Goal: Information Seeking & Learning: Learn about a topic

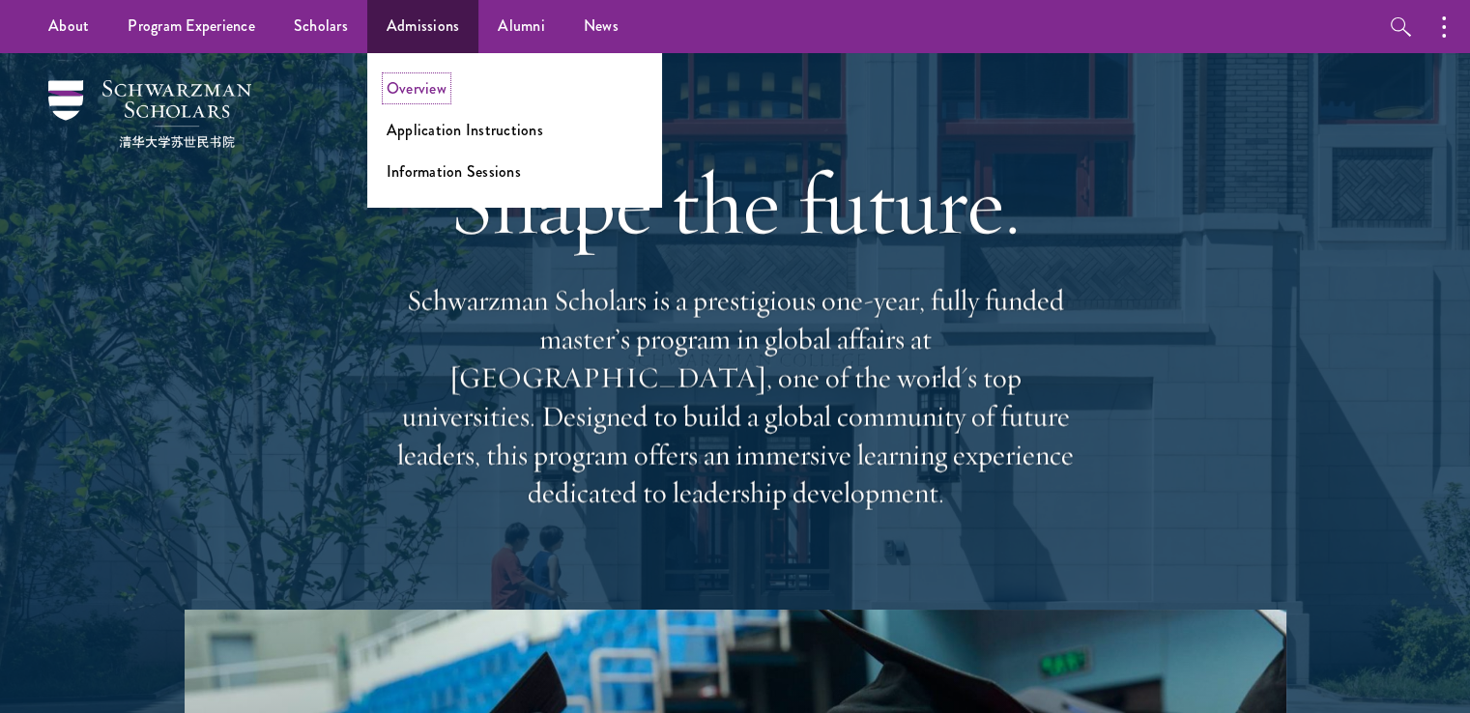
click at [416, 90] on link "Overview" at bounding box center [417, 88] width 60 height 22
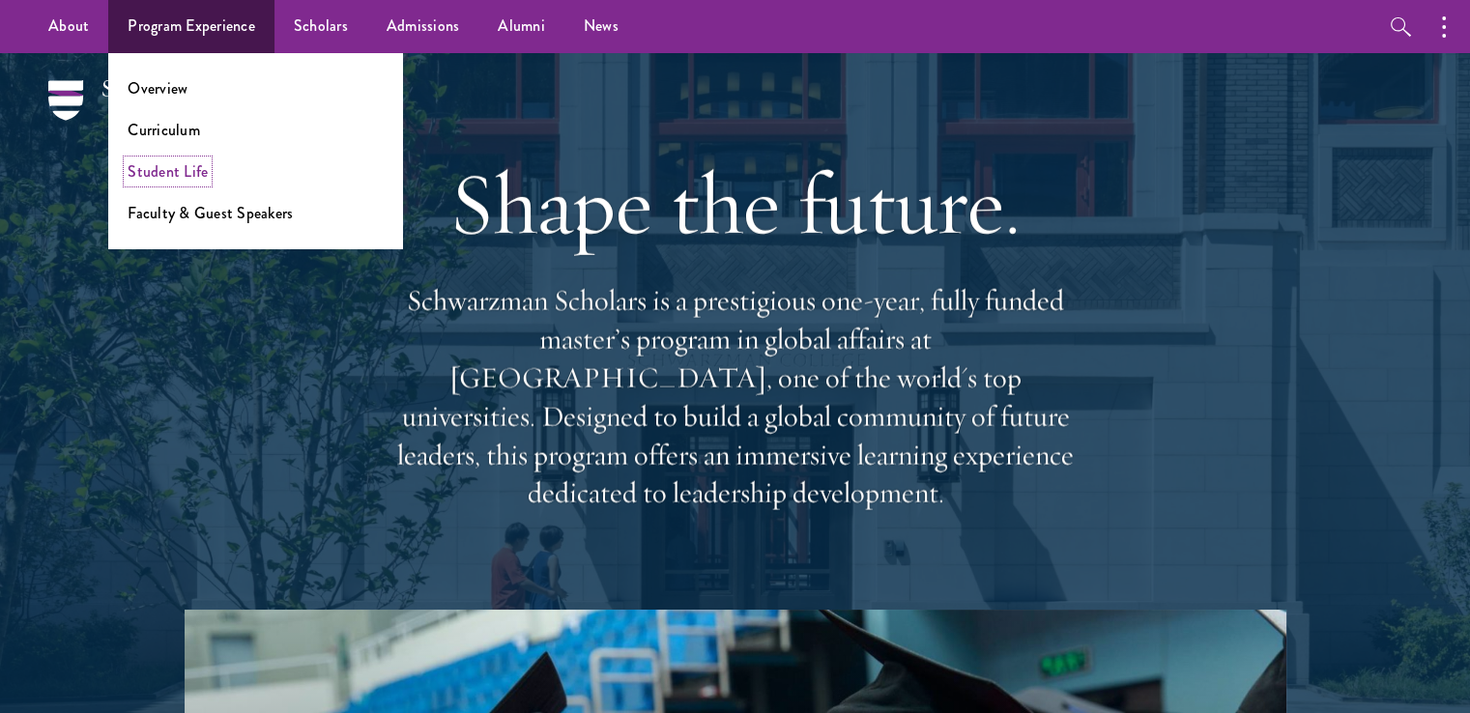
click at [167, 176] on link "Student Life" at bounding box center [168, 171] width 80 height 22
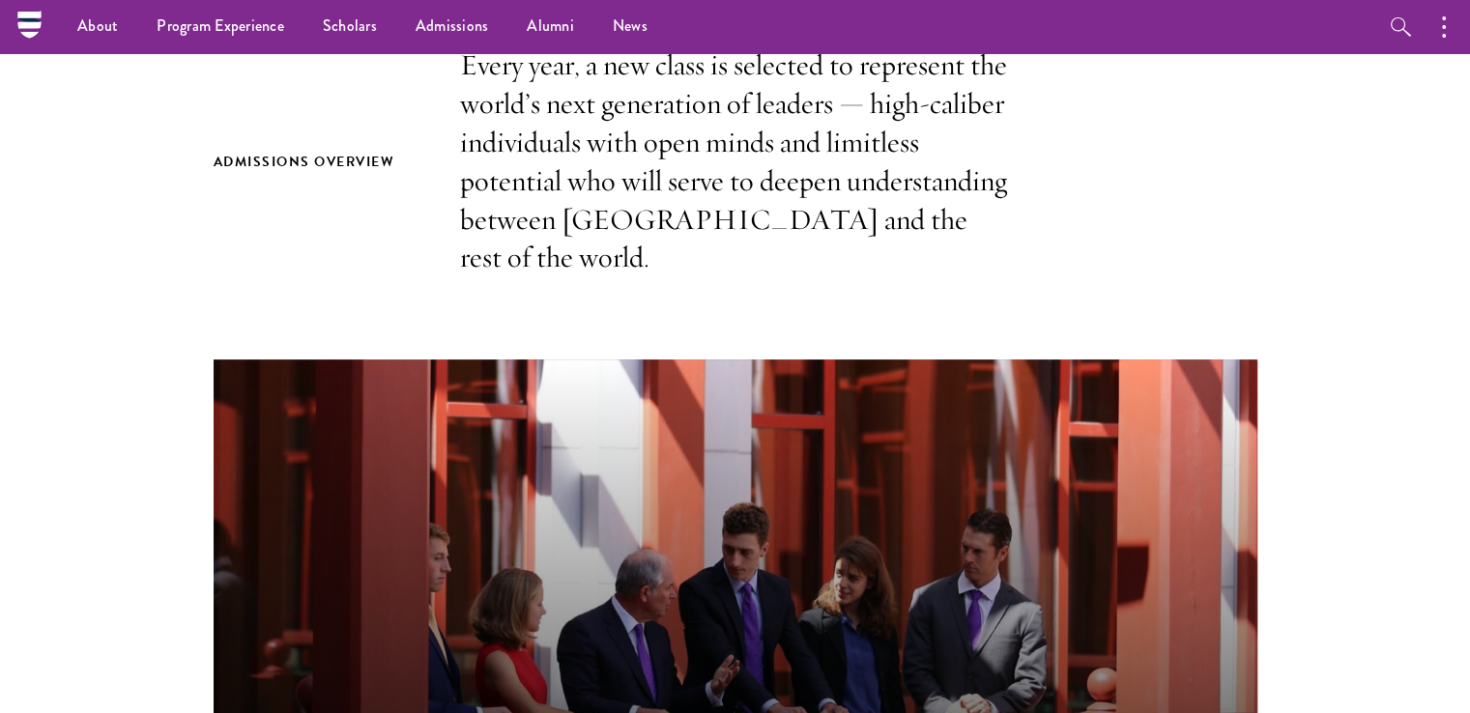
scroll to position [387, 0]
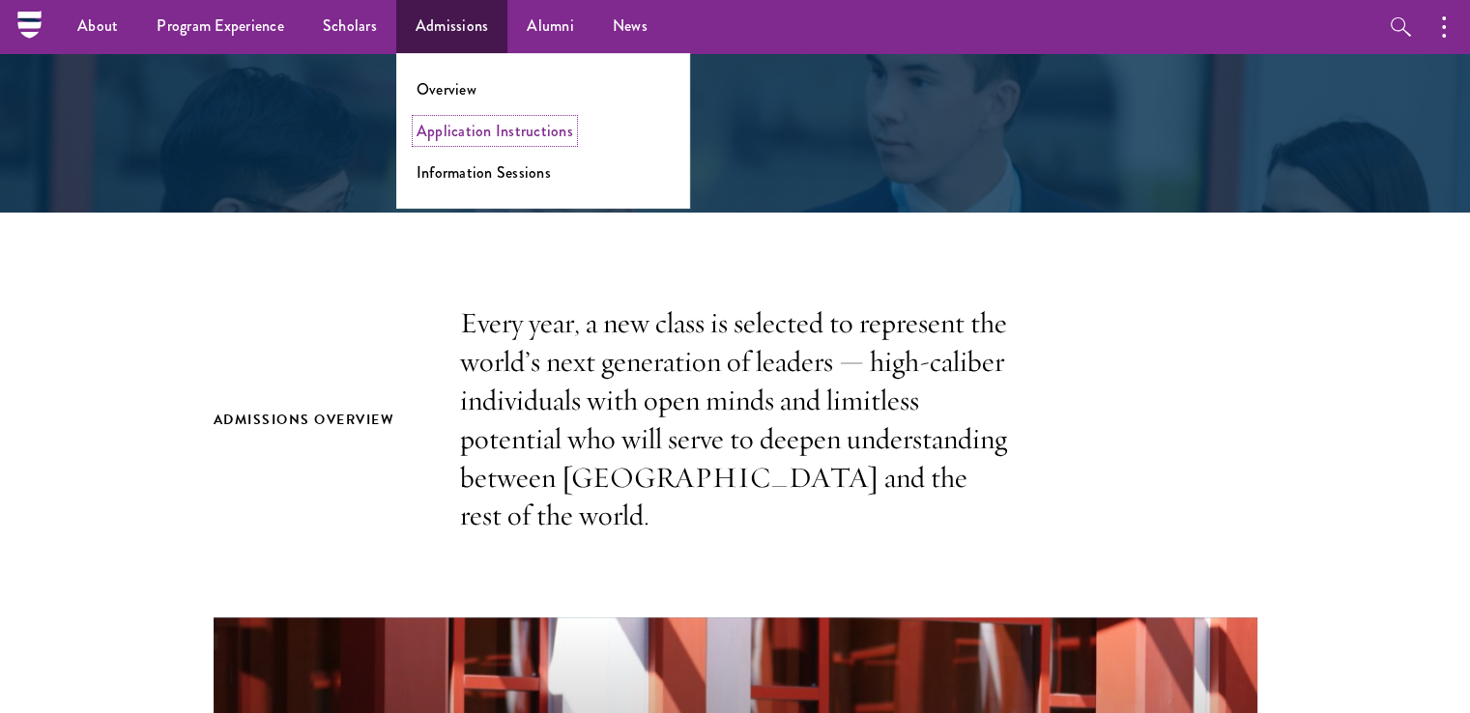
click at [467, 125] on link "Application Instructions" at bounding box center [495, 131] width 157 height 22
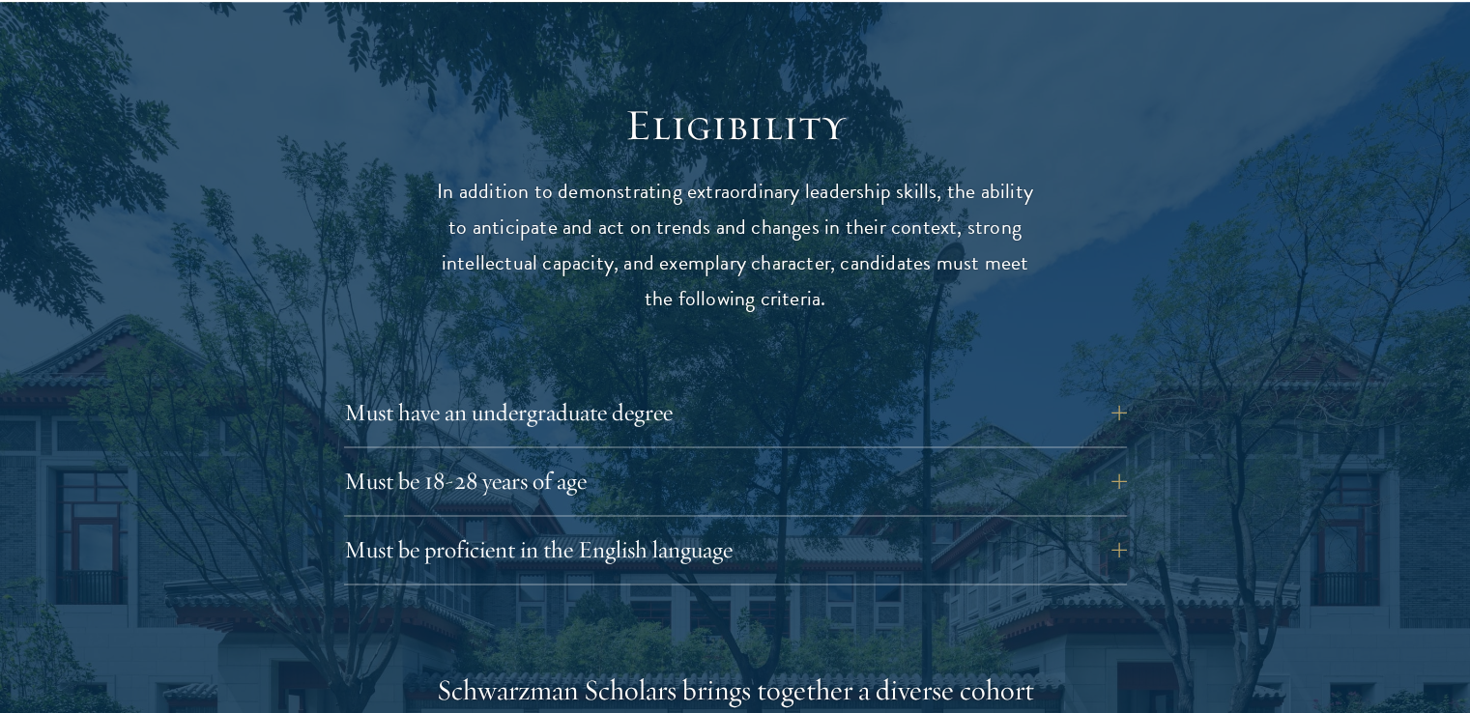
scroll to position [2514, 0]
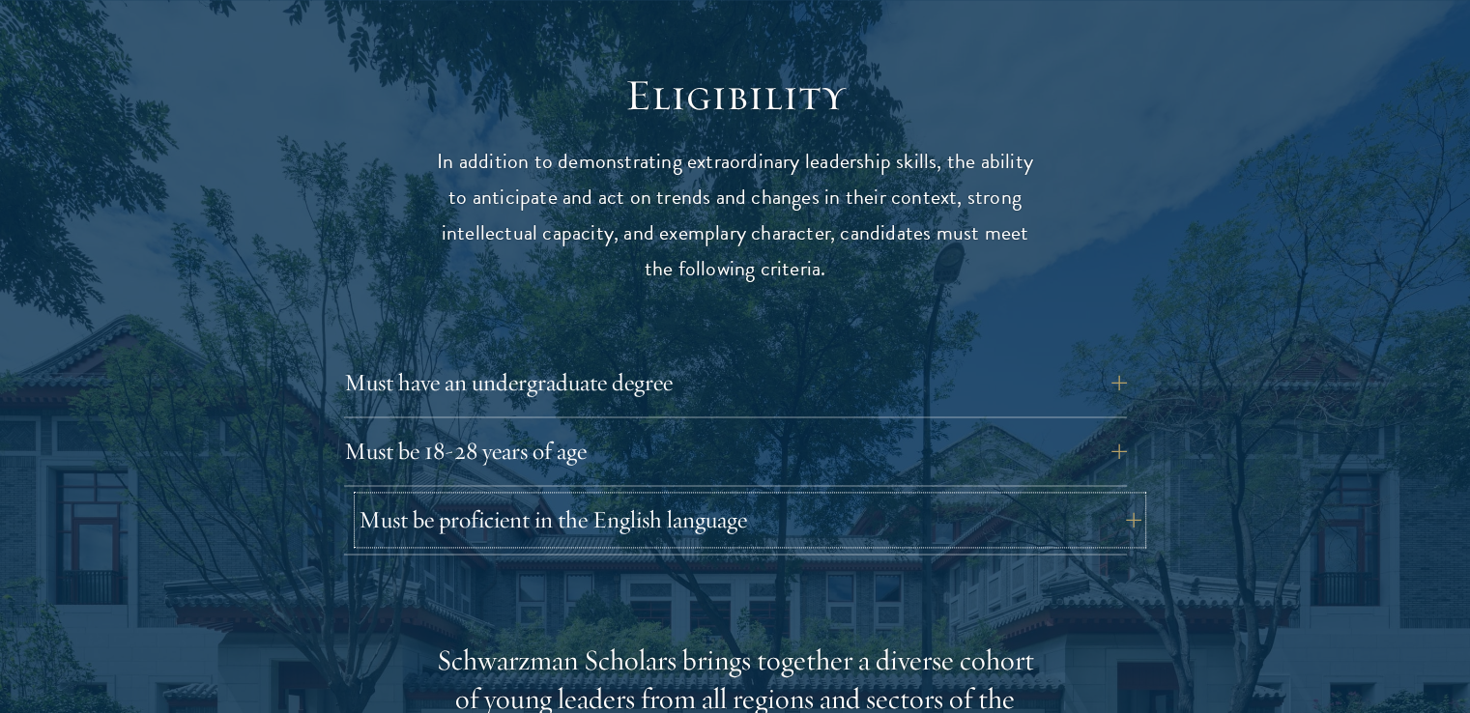
click at [375, 497] on button "Must be proficient in the English language" at bounding box center [750, 520] width 783 height 46
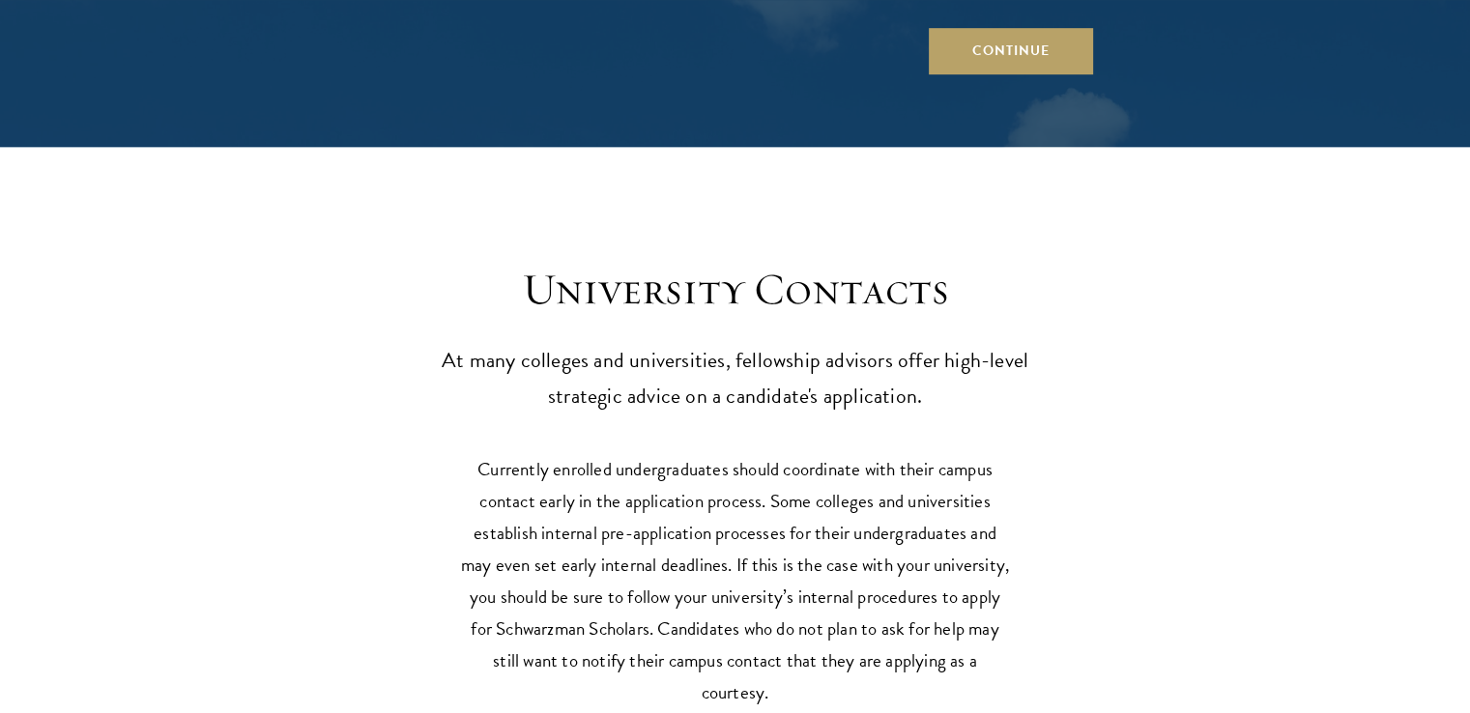
scroll to position [8991, 0]
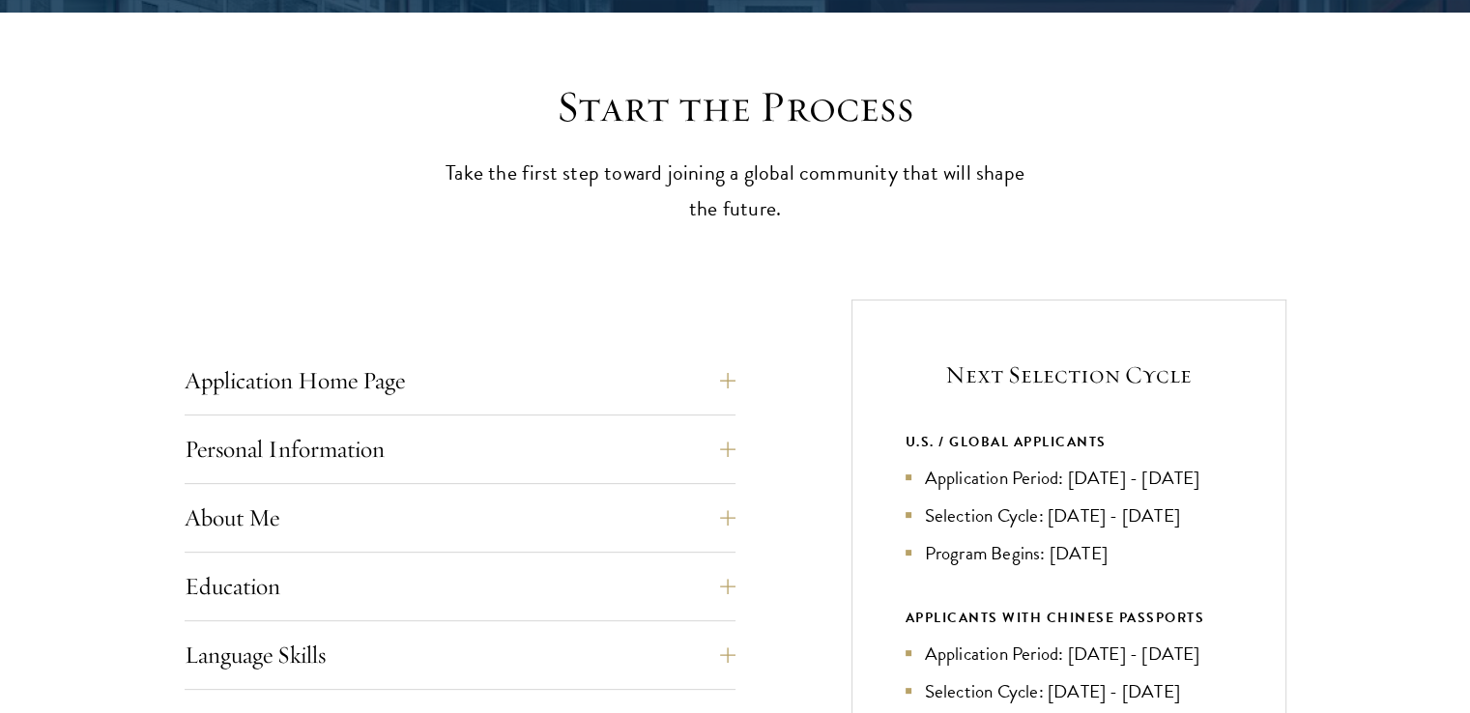
scroll to position [483, 0]
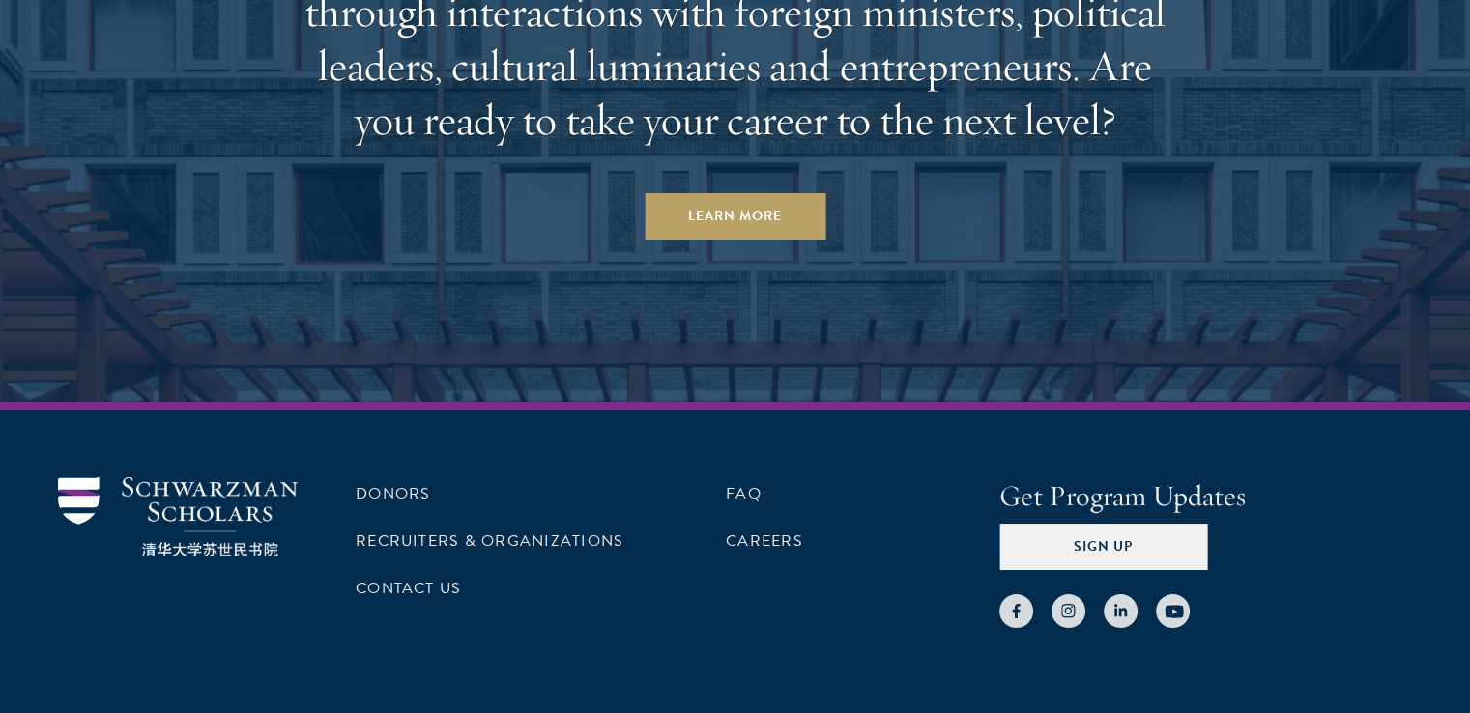
scroll to position [7428, 0]
